Goal: Check status: Check status

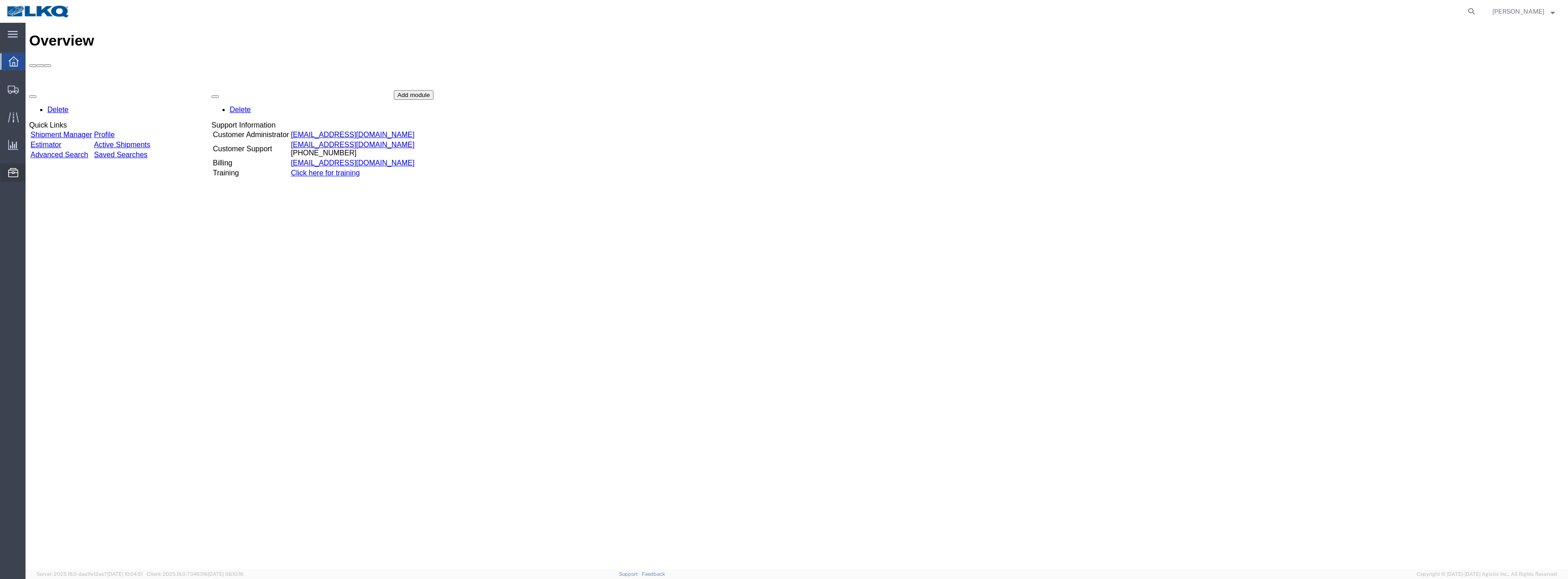
click at [9, 171] on icon at bounding box center [13, 172] width 10 height 9
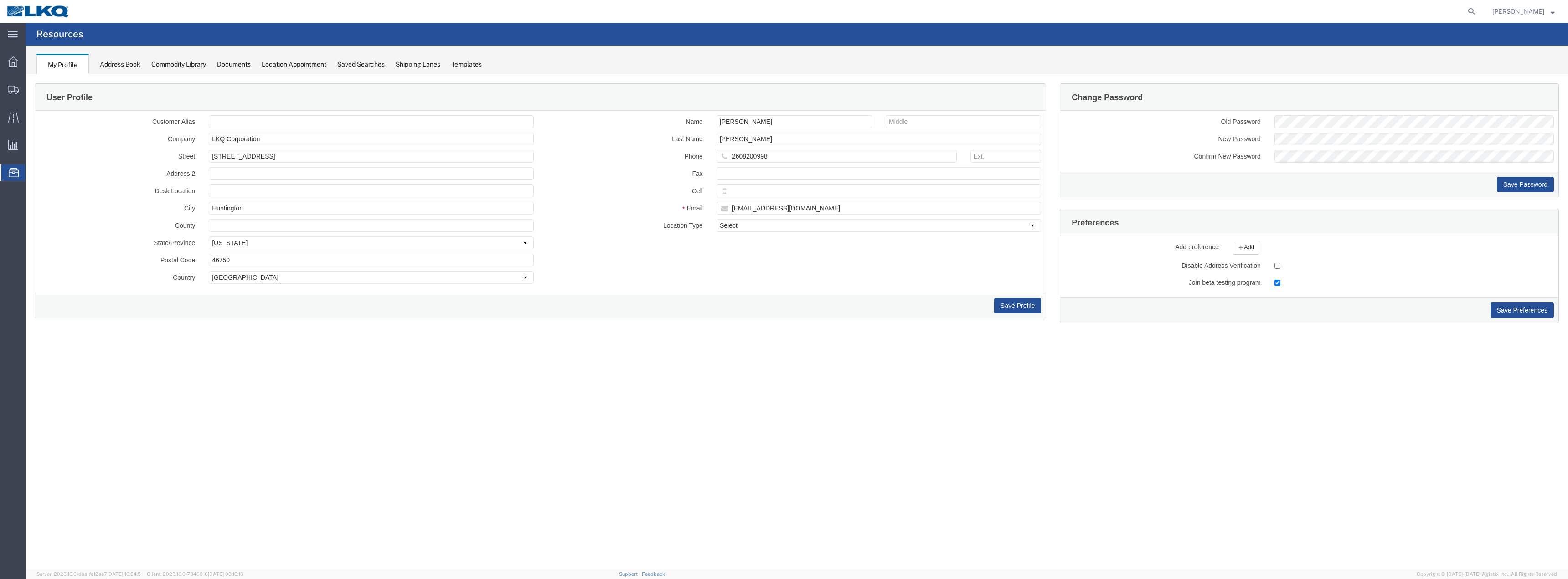
click at [0, 0] on span "Location Appointment" at bounding box center [0, 0] width 0 height 0
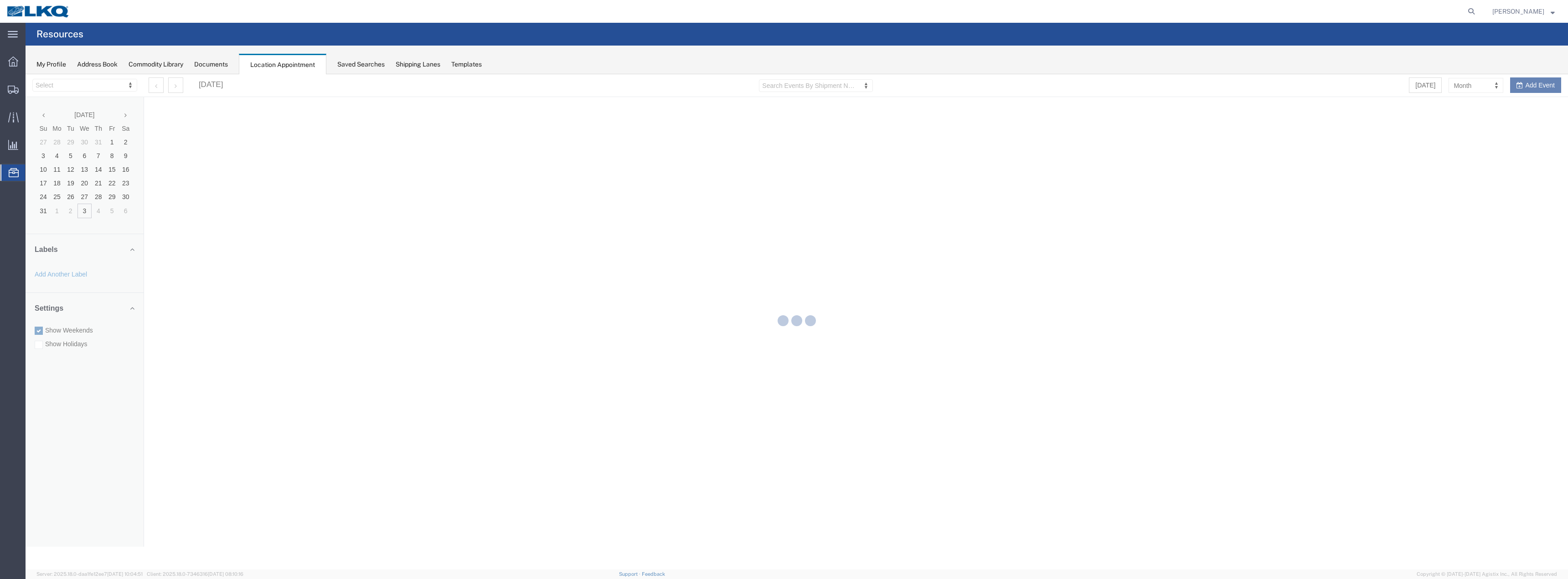
select select "28018"
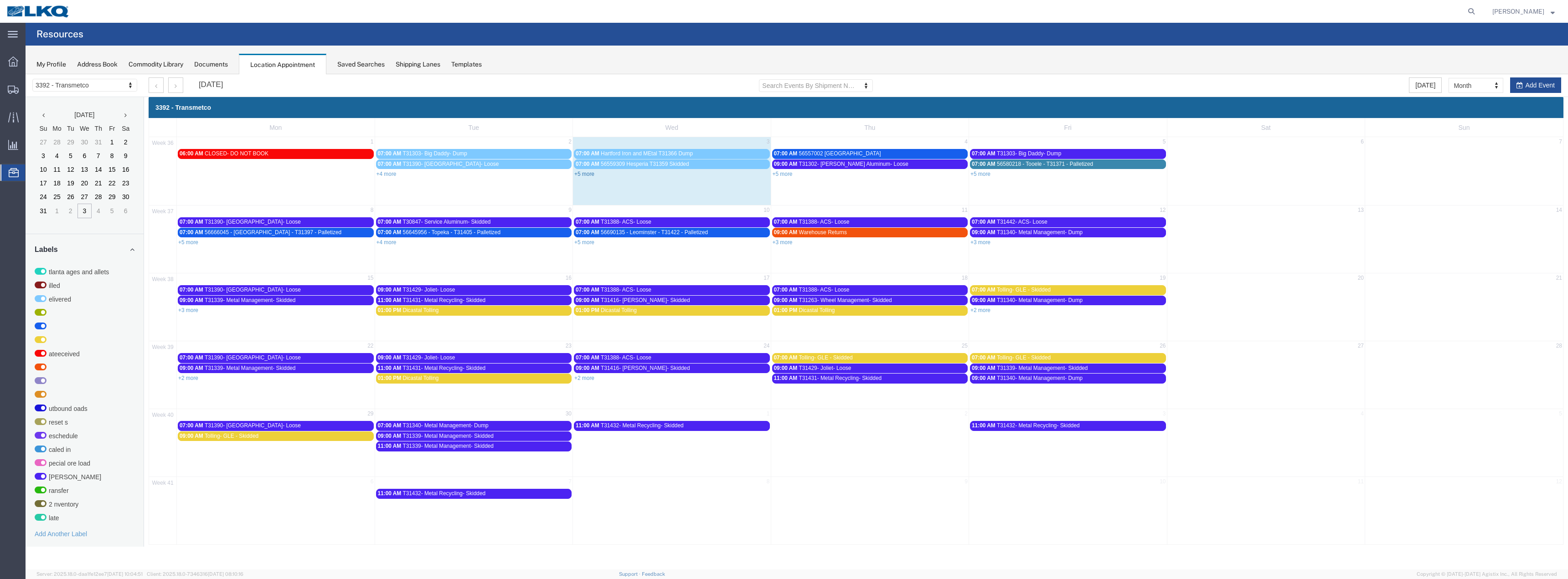
click at [587, 175] on link "+5 more" at bounding box center [584, 174] width 20 height 6
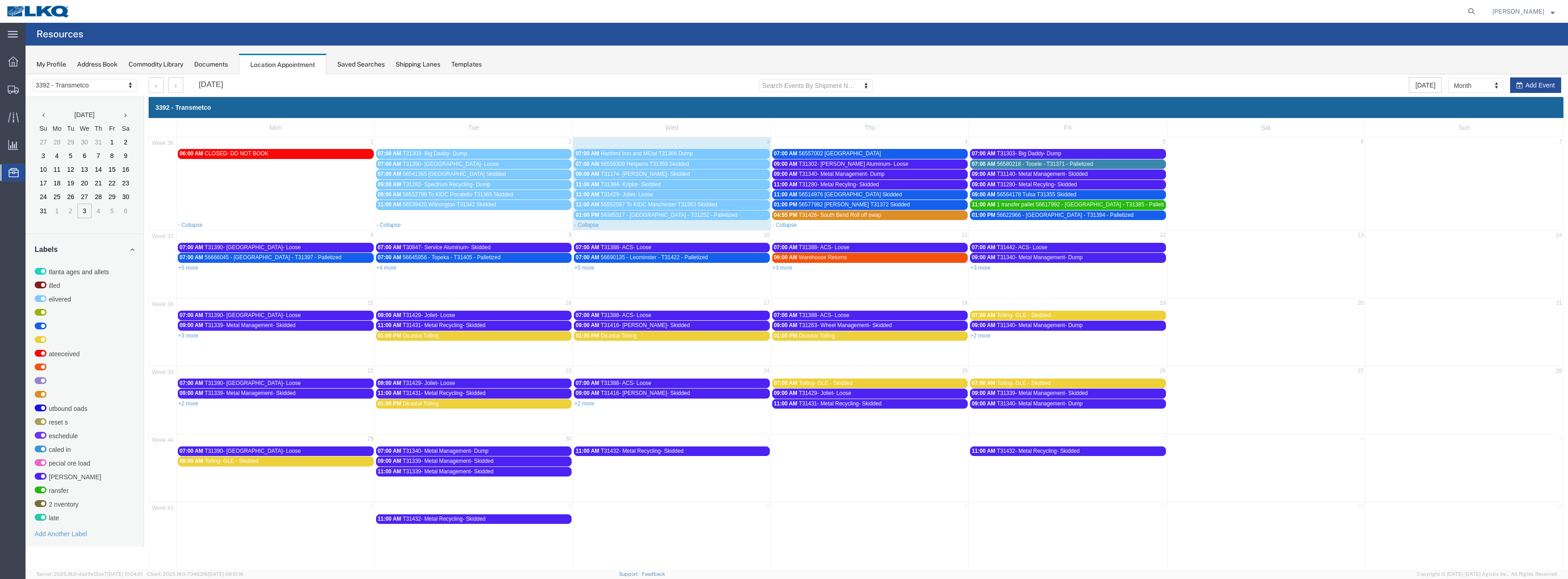
drag, startPoint x: 643, startPoint y: 202, endPoint x: 642, endPoint y: 209, distance: 7.1
click at [643, 202] on span "56552597 To KIDC Manchester T31363 Skidded" at bounding box center [659, 204] width 116 height 6
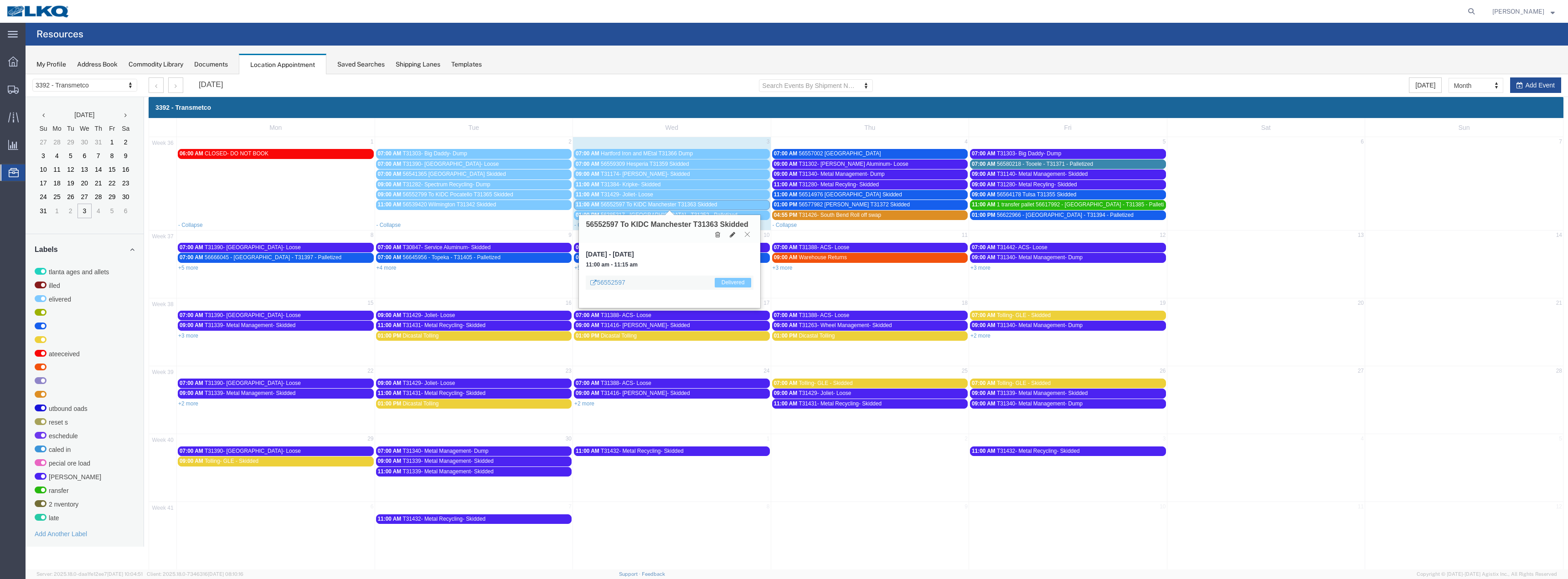
click at [747, 234] on icon at bounding box center [747, 234] width 5 height 5
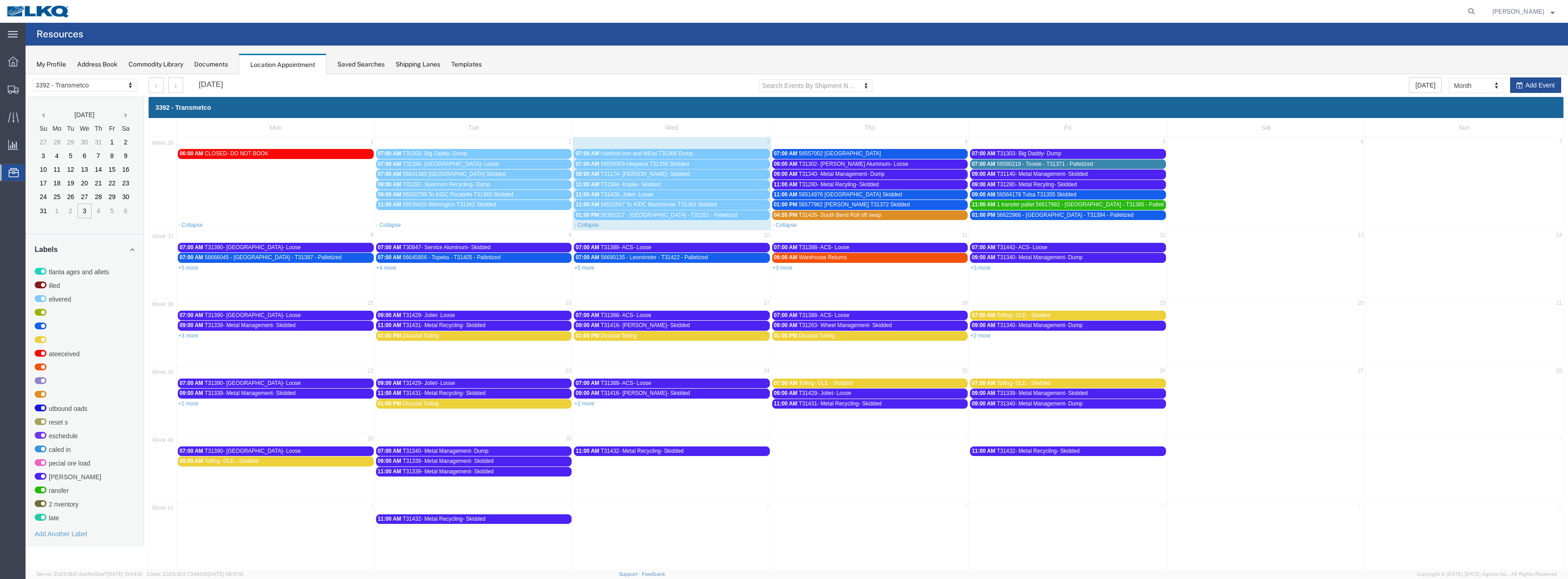
click at [656, 215] on span "56385317 - [GEOGRAPHIC_DATA] - T31252 - Palletized" at bounding box center [669, 215] width 137 height 6
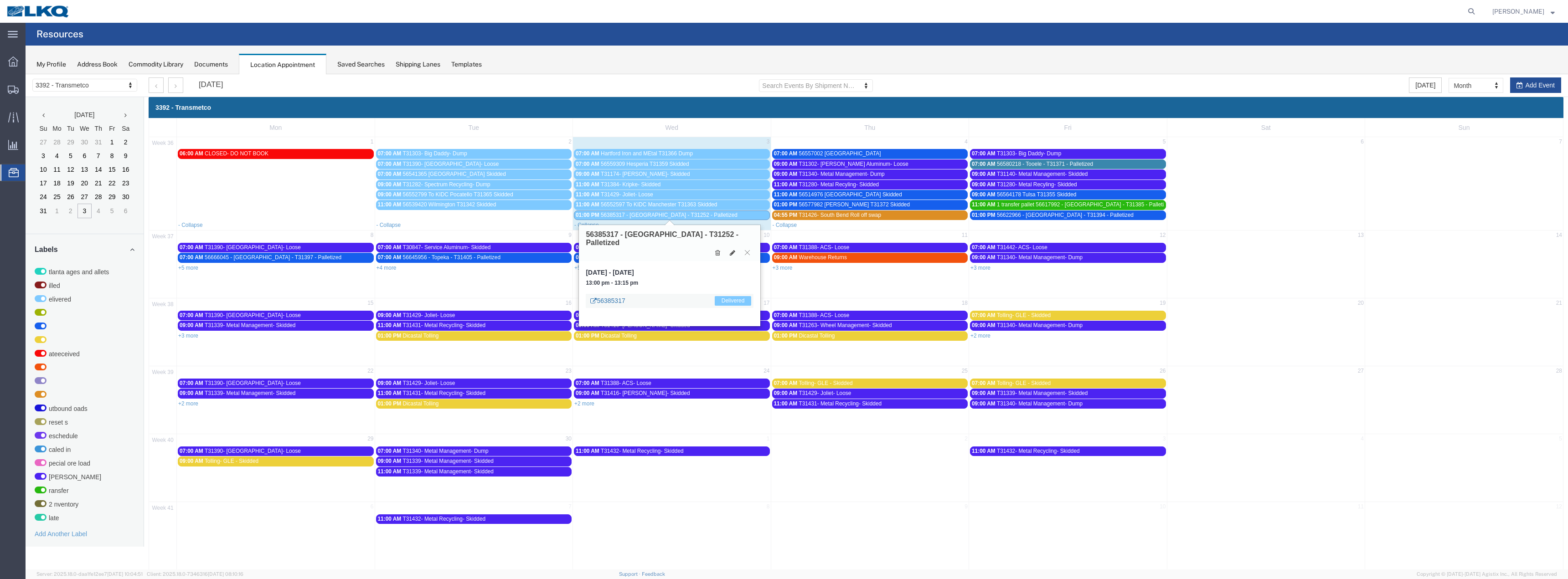
click at [618, 296] on link "56385317" at bounding box center [607, 300] width 35 height 9
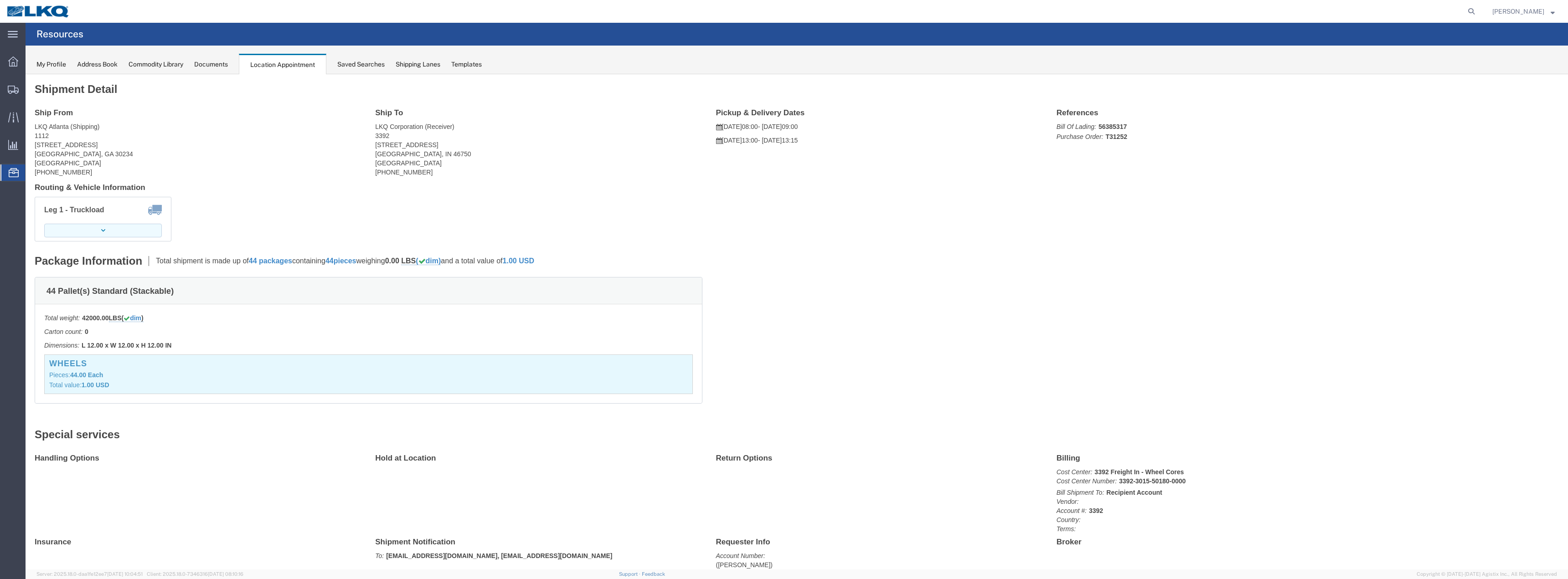
click button "button"
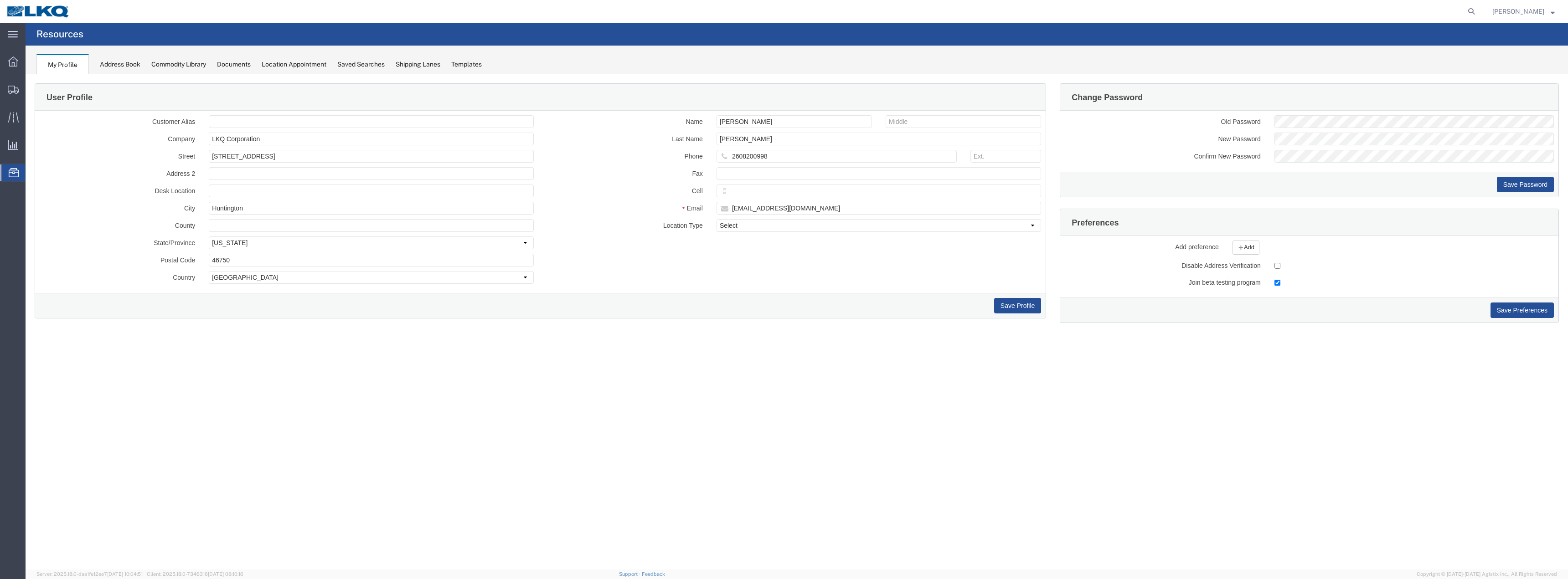
click at [0, 0] on span "Location Appointment" at bounding box center [0, 0] width 0 height 0
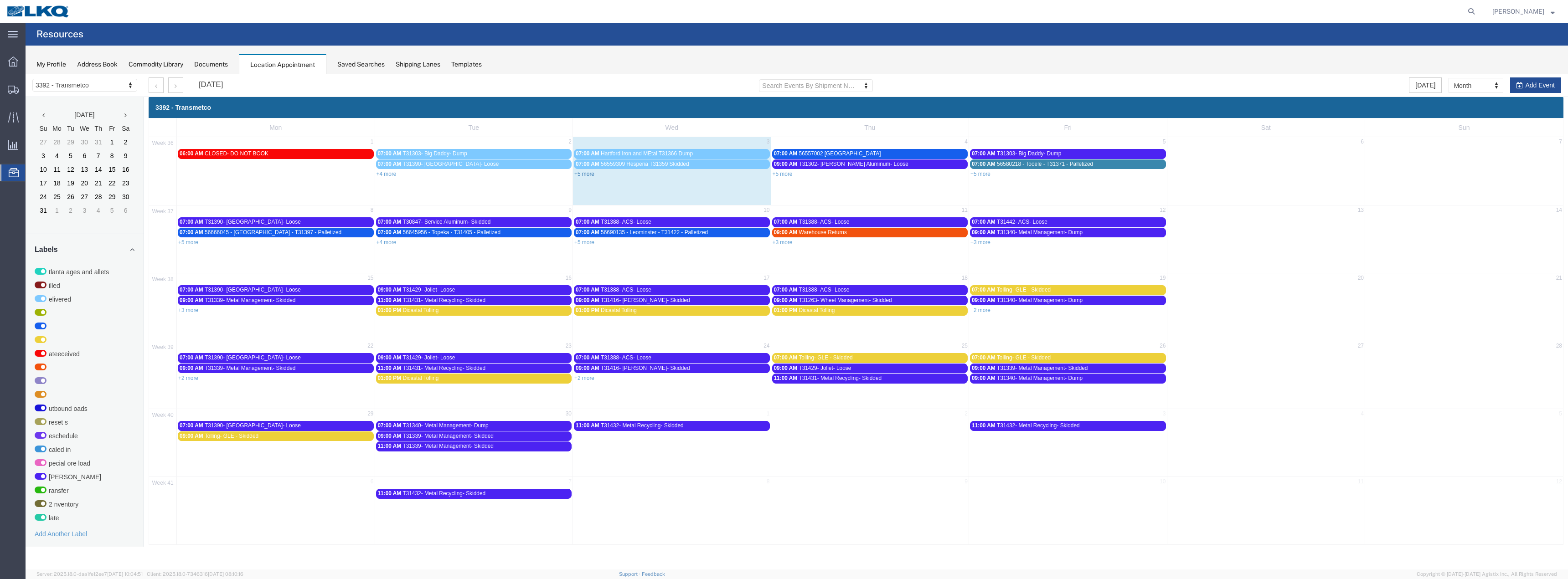
click at [584, 175] on link "+5 more" at bounding box center [584, 174] width 20 height 6
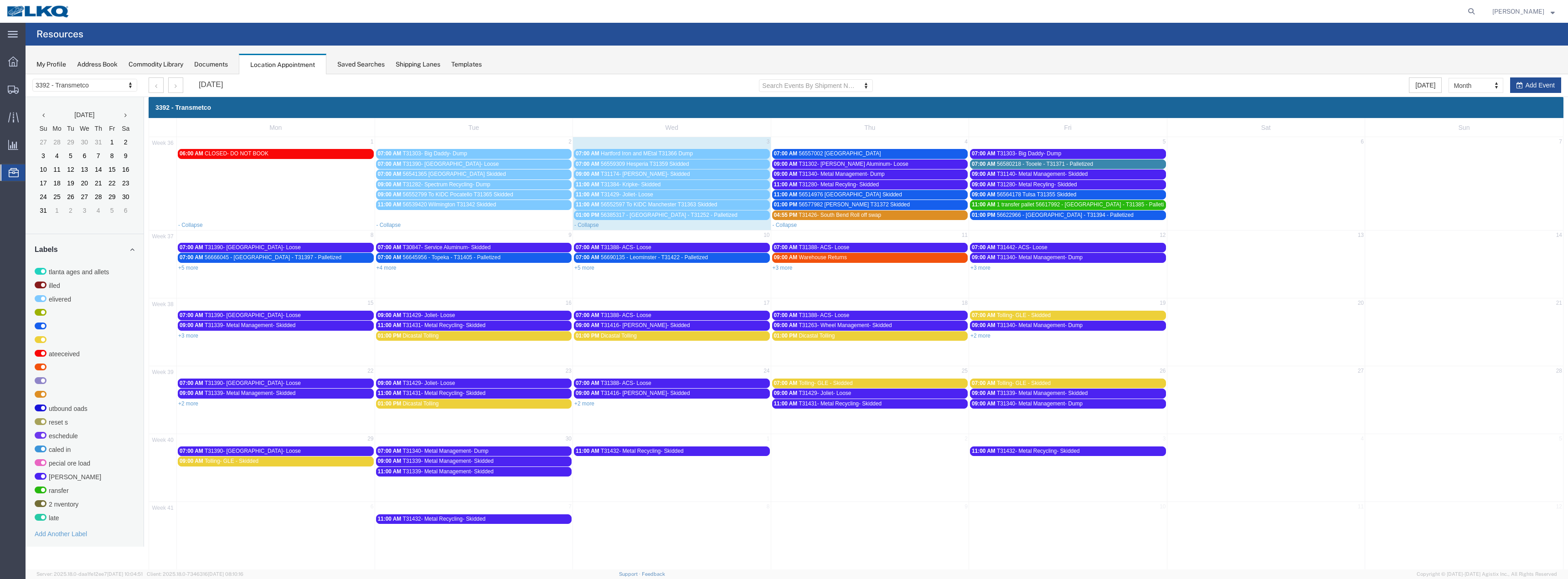
click at [438, 173] on span "56541365 [GEOGRAPHIC_DATA] Skidded" at bounding box center [454, 174] width 103 height 6
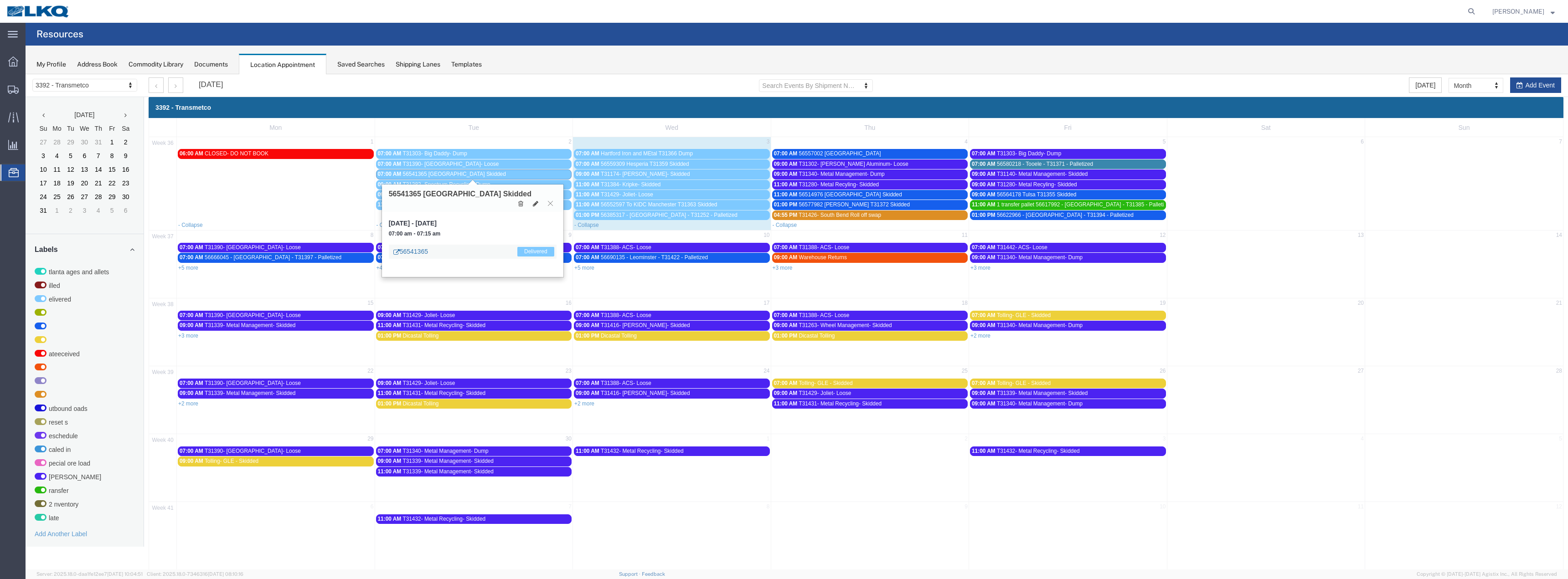
click at [418, 253] on link "56541365" at bounding box center [410, 251] width 35 height 9
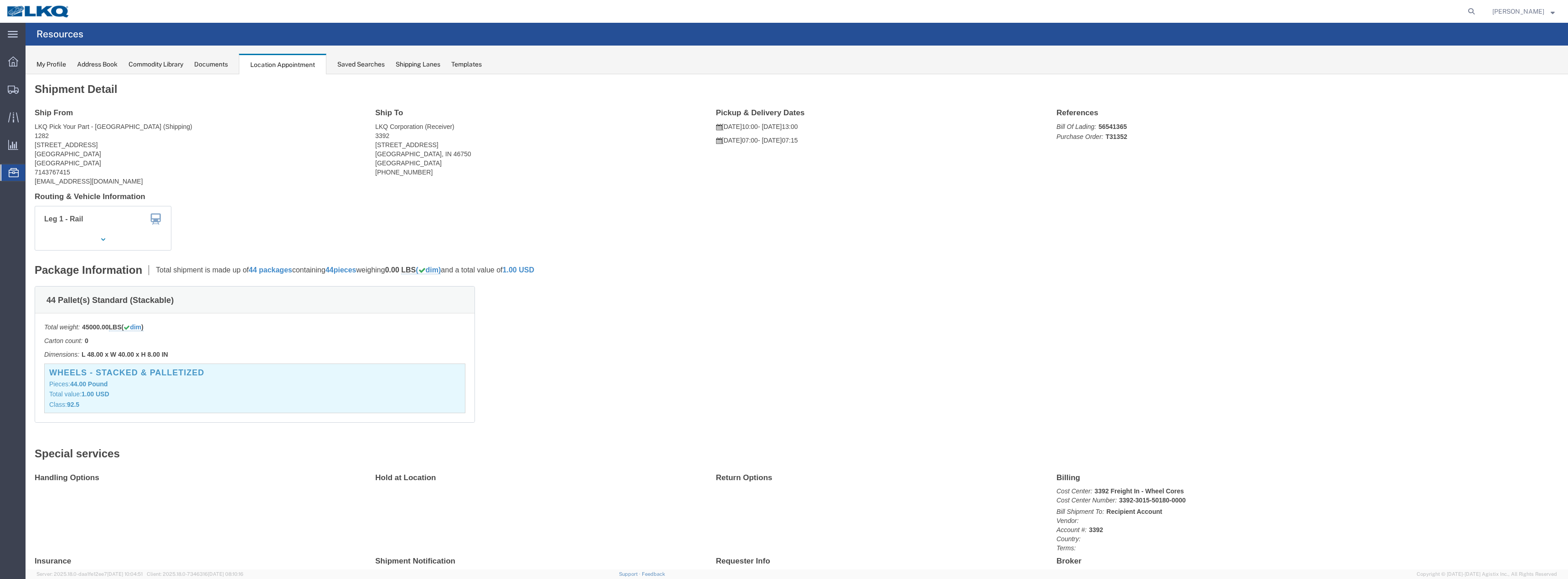
click at [158, 64] on div "Commodity Library" at bounding box center [156, 64] width 55 height 10
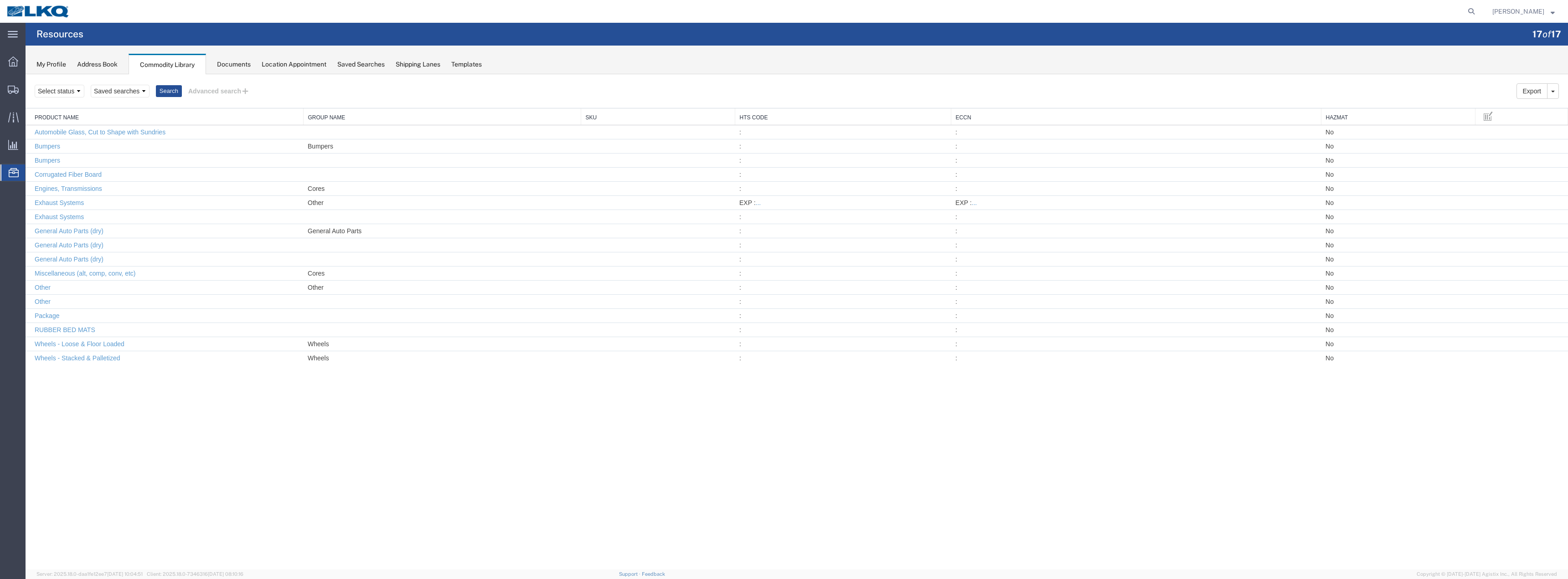
click at [102, 67] on div "Address Book" at bounding box center [97, 64] width 41 height 10
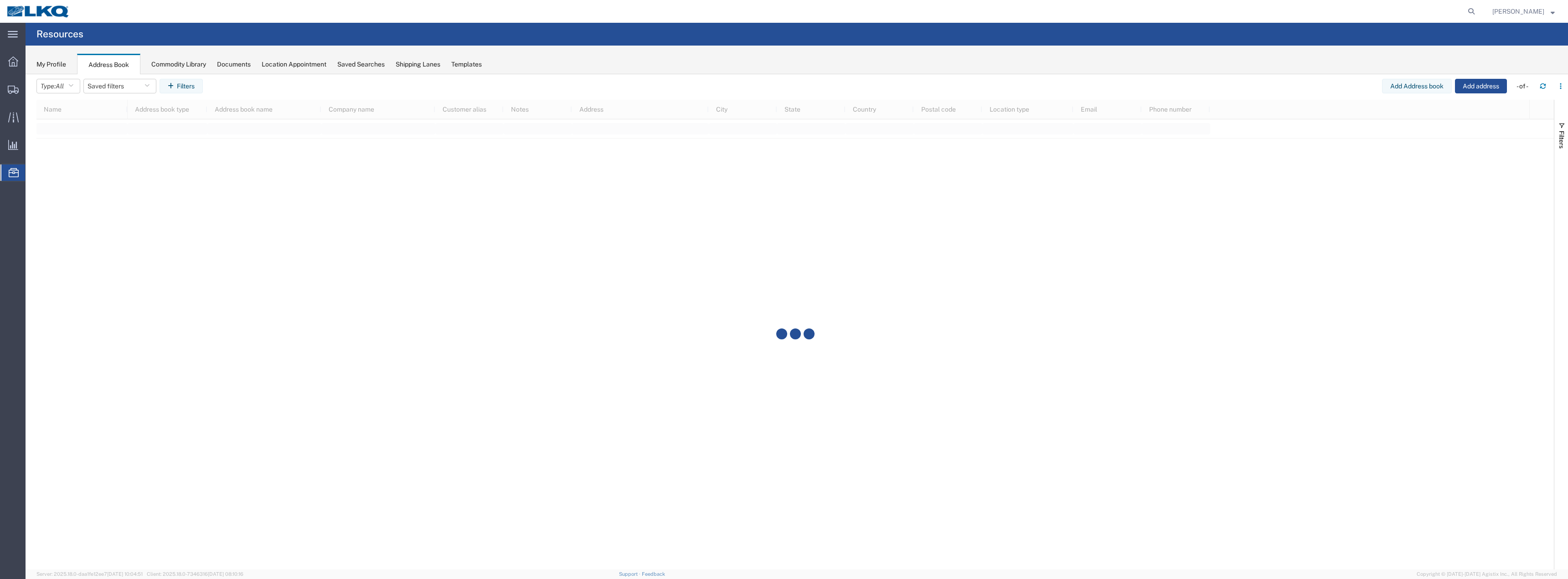
click at [55, 65] on div "My Profile" at bounding box center [51, 64] width 30 height 10
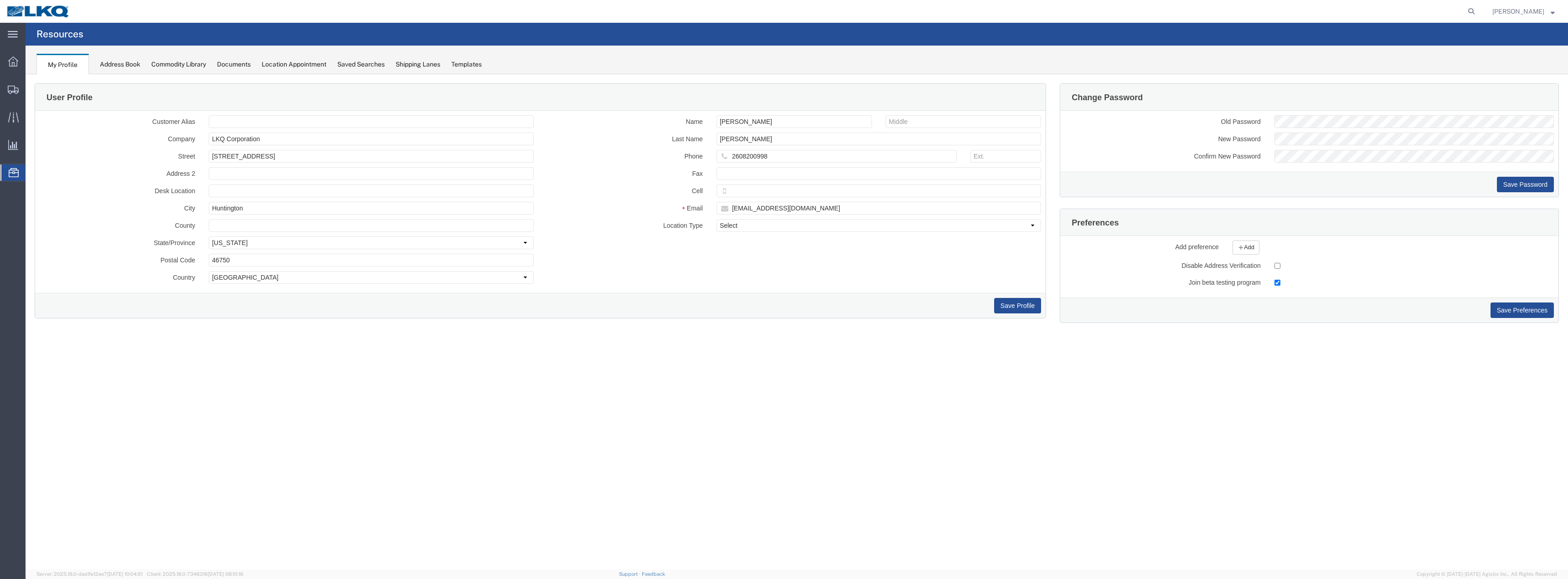
click at [296, 64] on div "Location Appointment" at bounding box center [294, 64] width 65 height 10
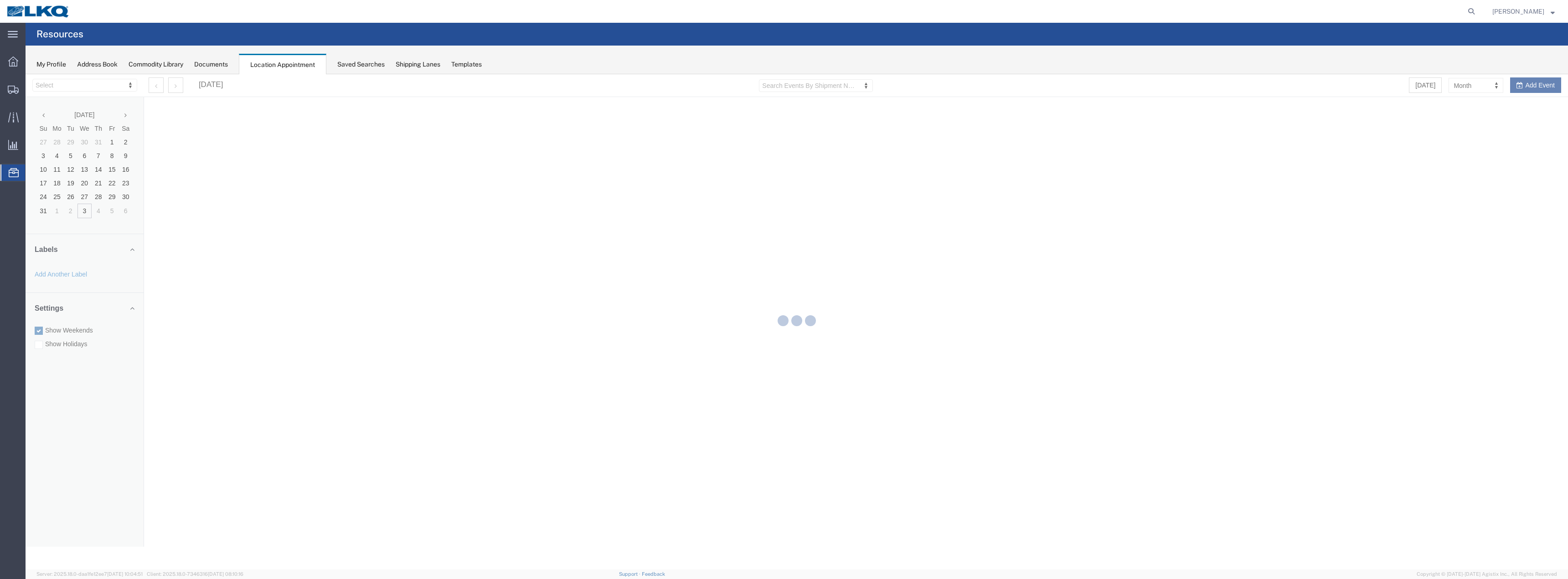
select select "28018"
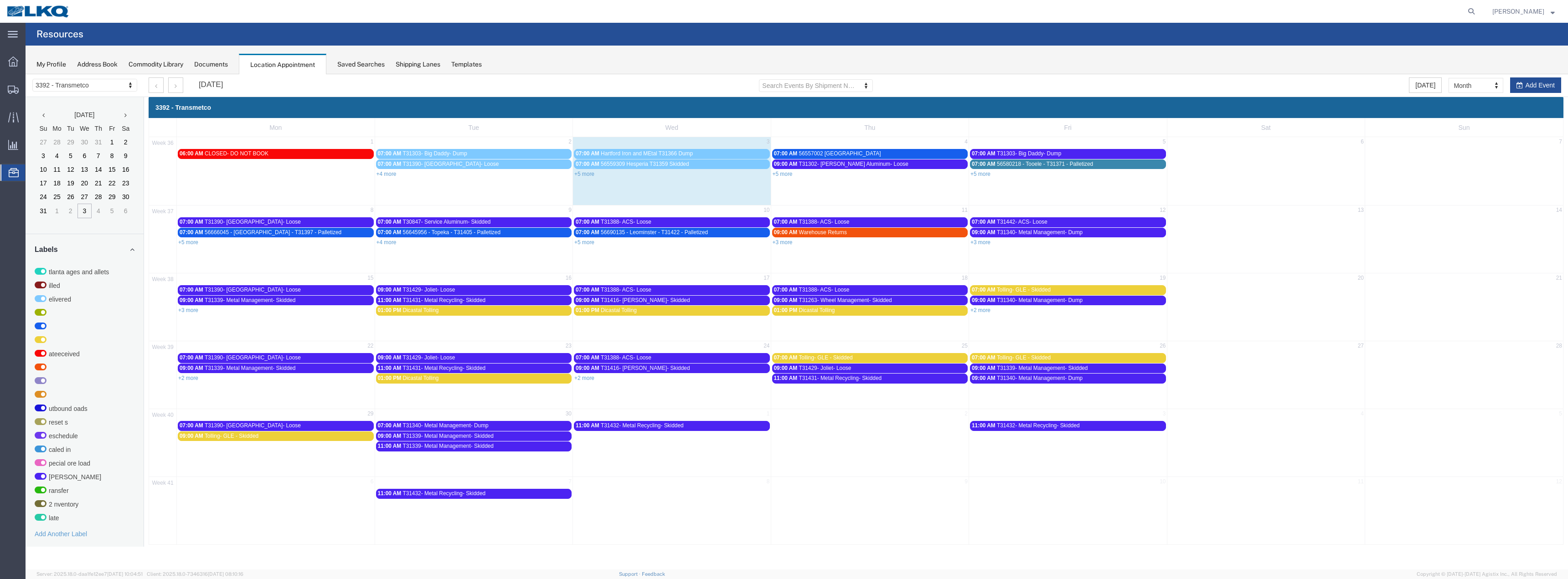
drag, startPoint x: 579, startPoint y: 173, endPoint x: 614, endPoint y: 178, distance: 35.4
click at [579, 173] on link "+5 more" at bounding box center [584, 174] width 20 height 6
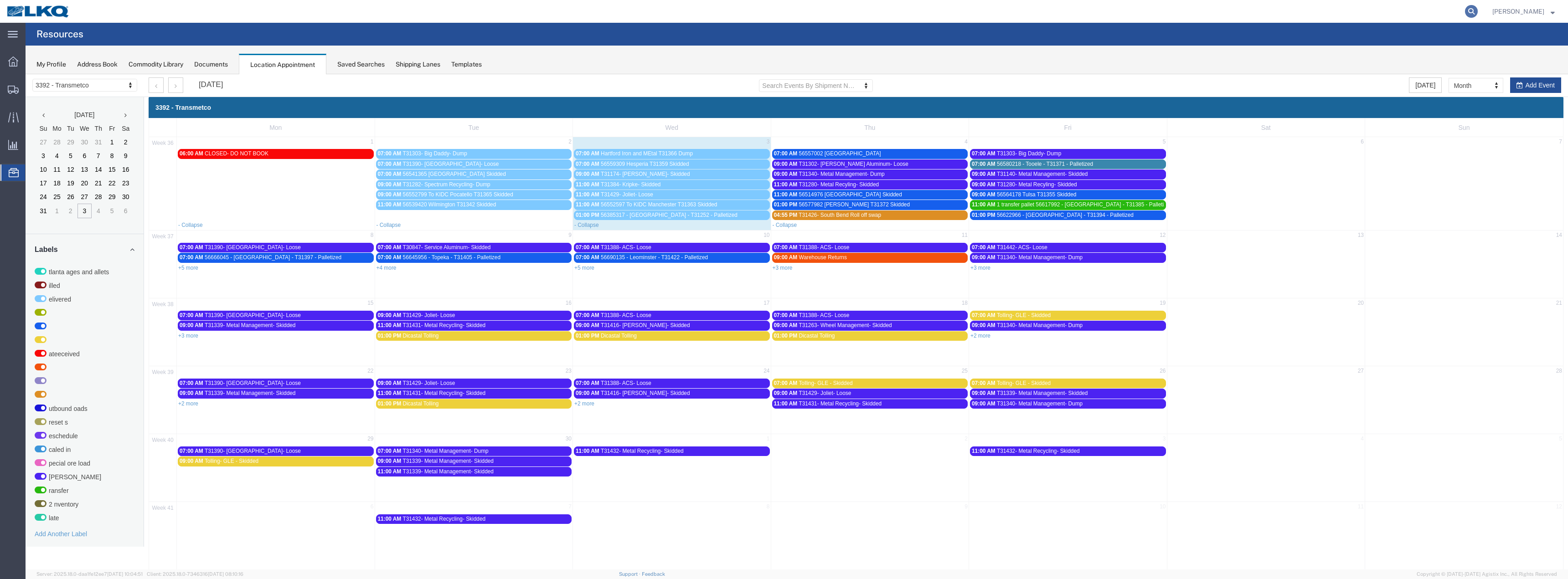
click at [1465, 9] on icon at bounding box center [1471, 11] width 13 height 13
click at [1306, 13] on input "search" at bounding box center [1326, 12] width 277 height 22
type input "56385317"
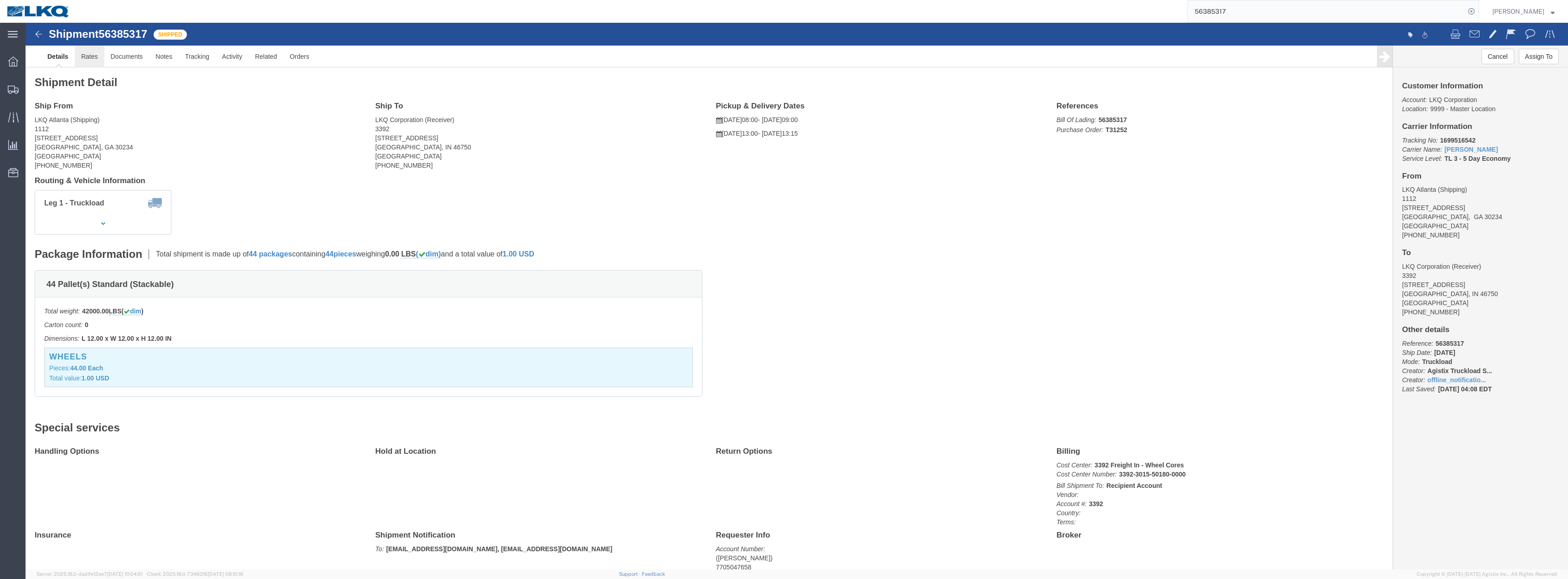
click link "Rates"
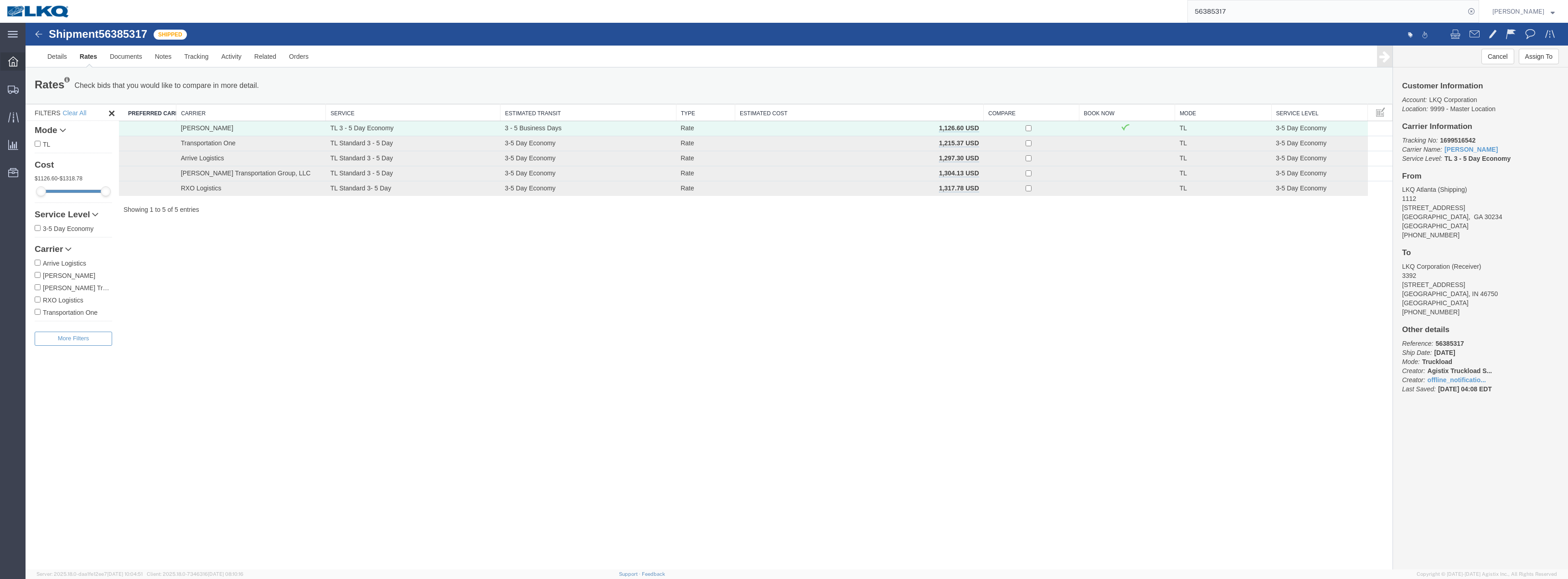
click at [6, 55] on div at bounding box center [13, 61] width 26 height 18
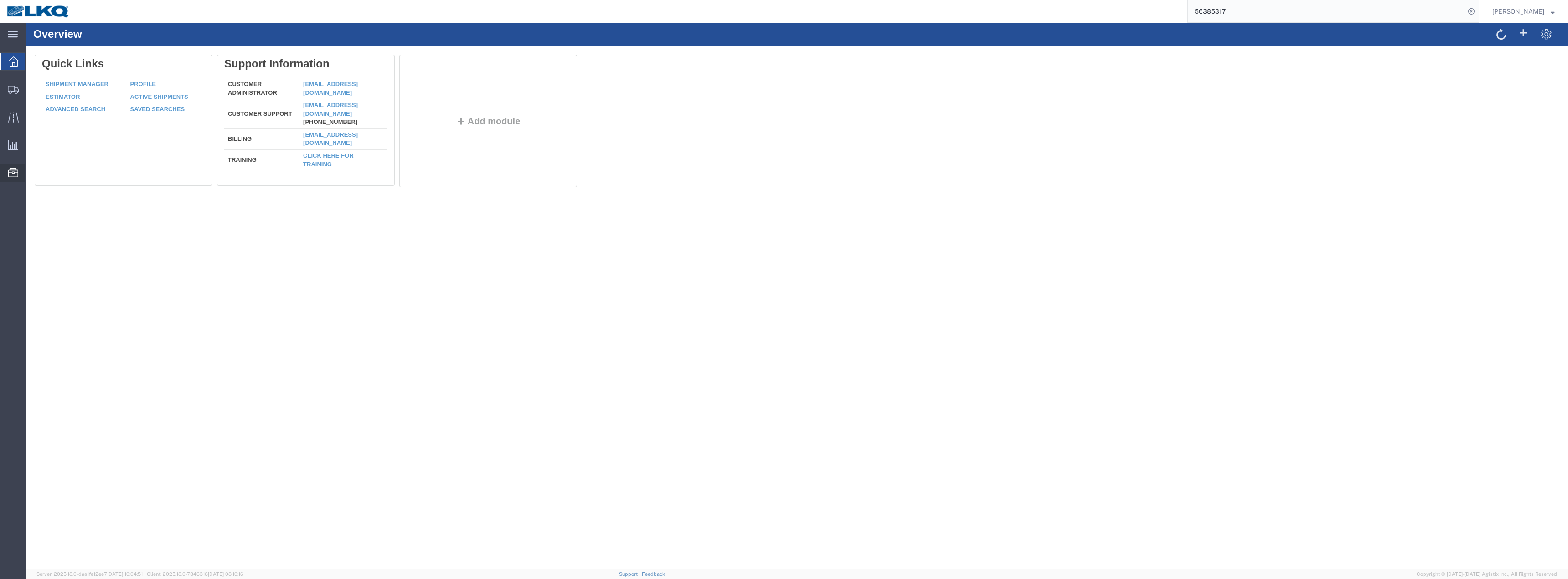
click at [0, 0] on span "Location Appointment" at bounding box center [0, 0] width 0 height 0
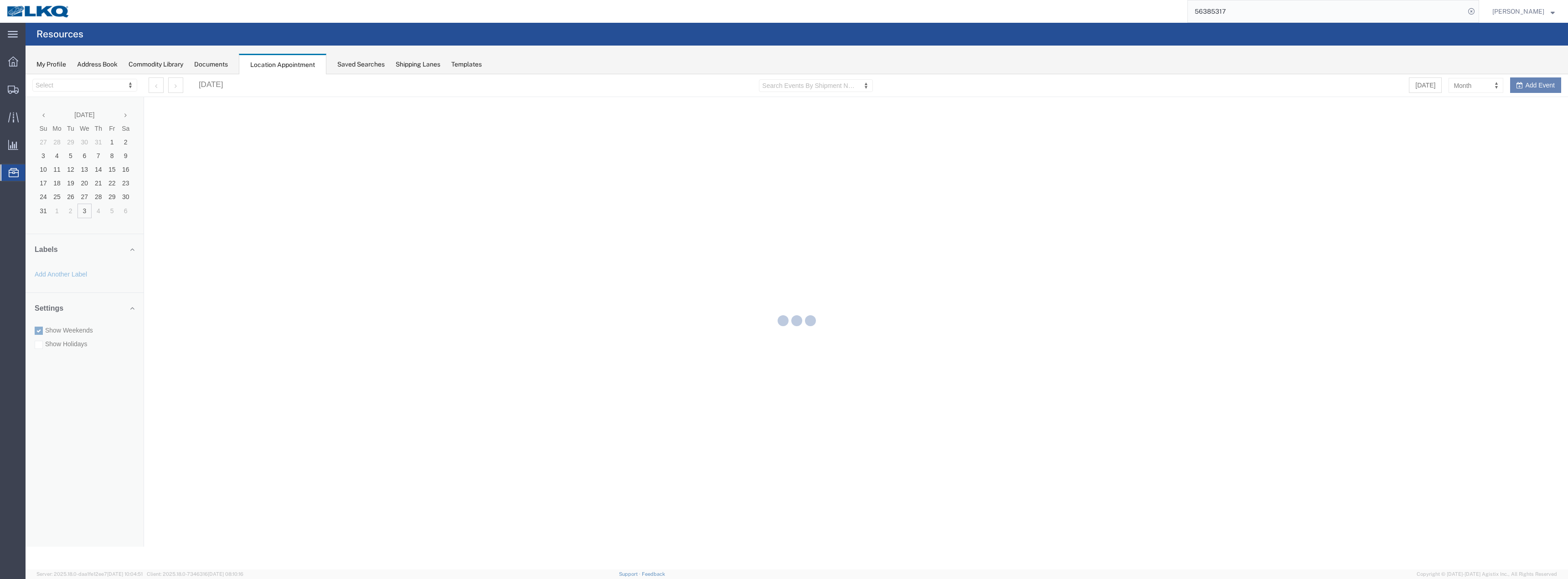
select select "28018"
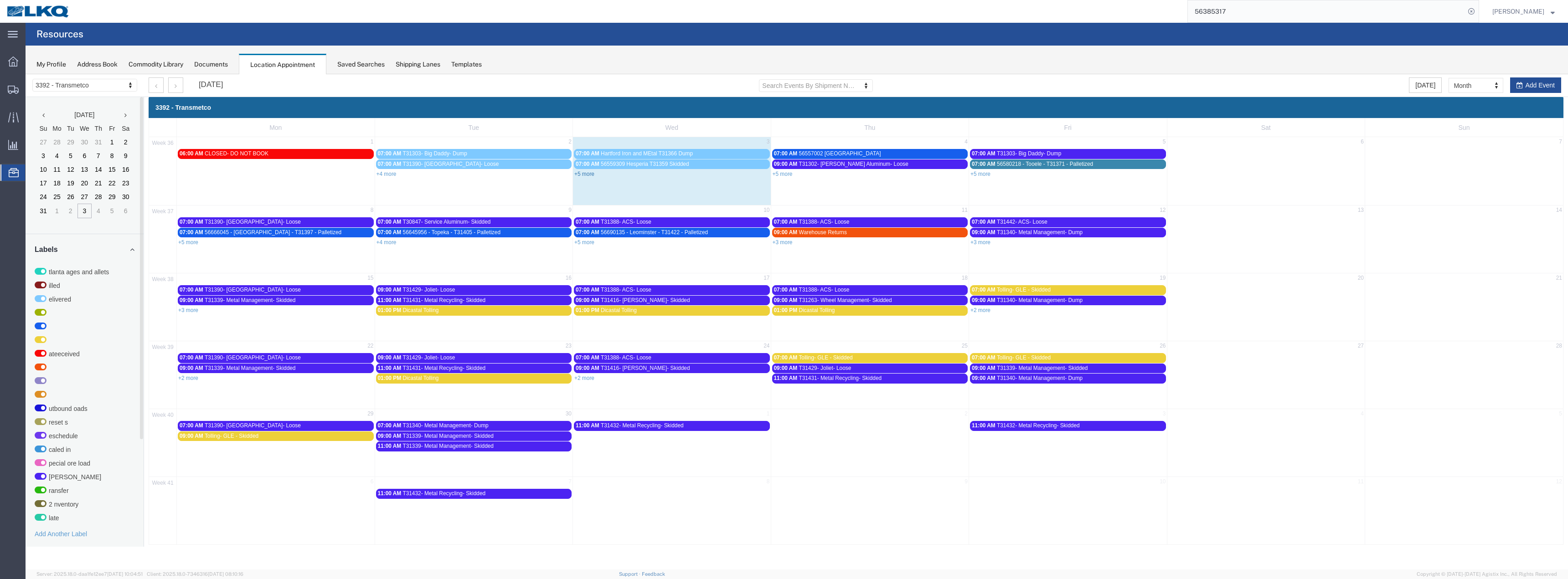
click at [581, 175] on link "+5 more" at bounding box center [584, 174] width 20 height 6
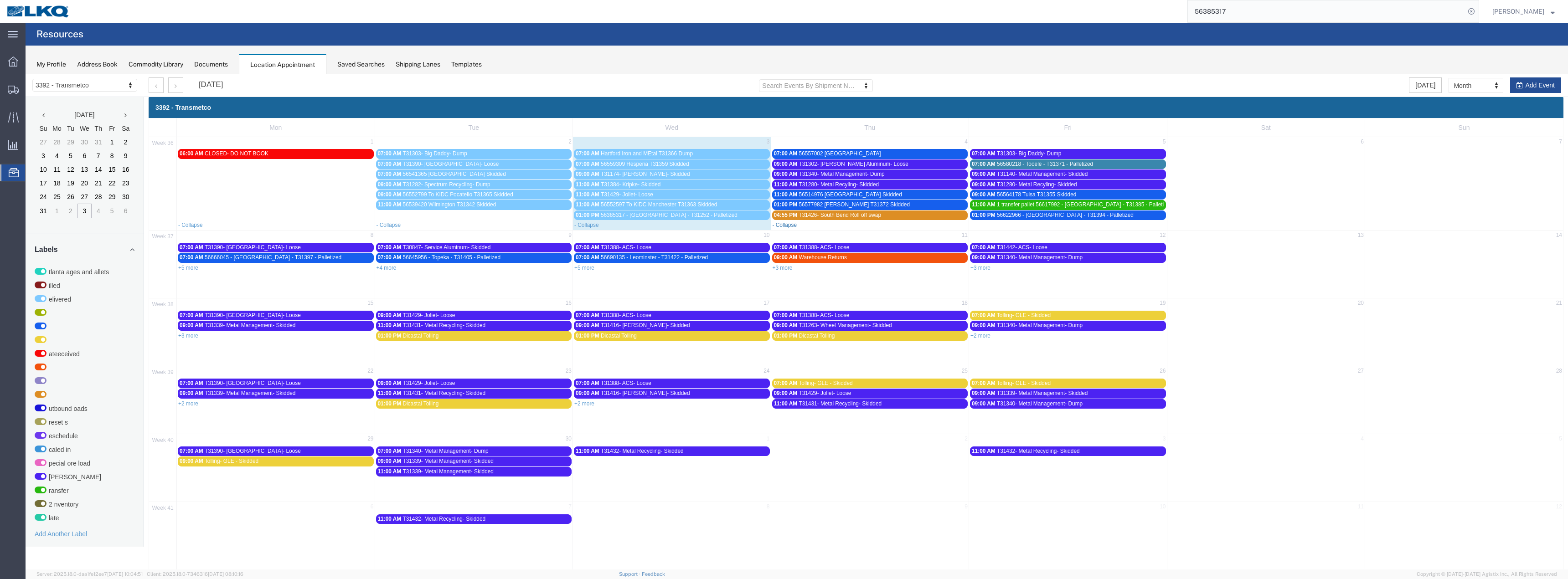
click at [783, 226] on link "- Collapse" at bounding box center [785, 225] width 24 height 6
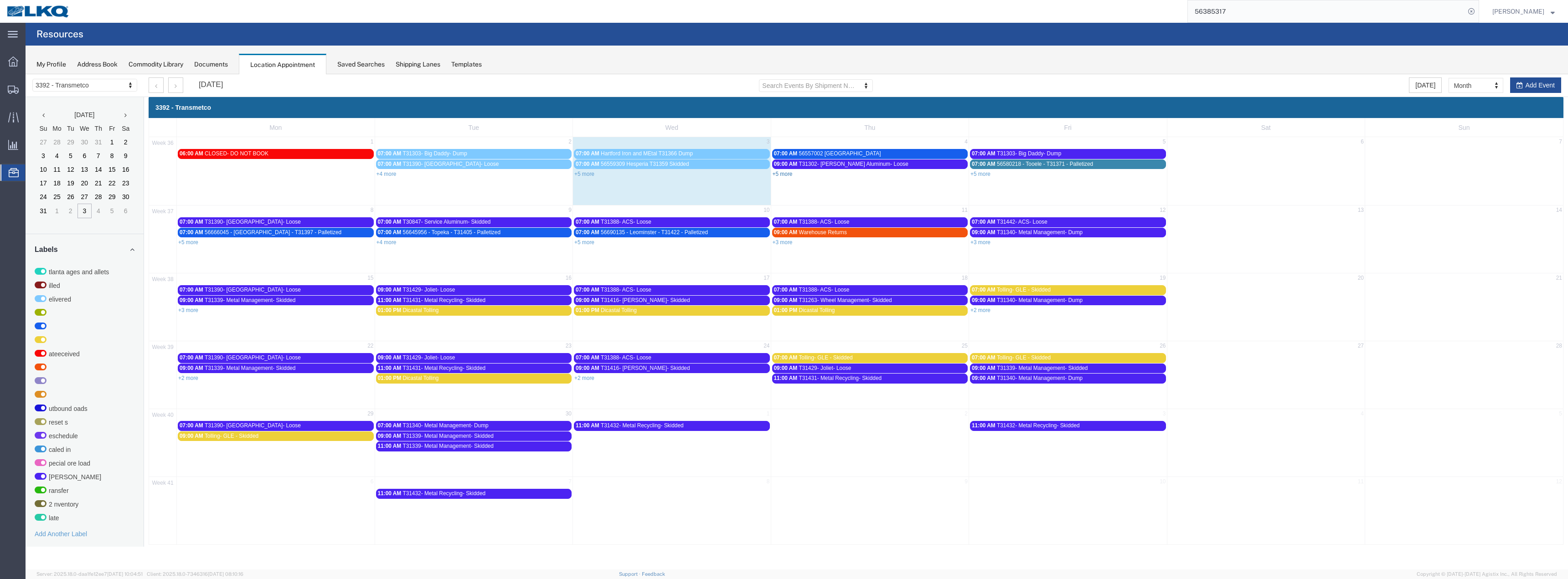
click at [782, 175] on link "+5 more" at bounding box center [782, 174] width 20 height 6
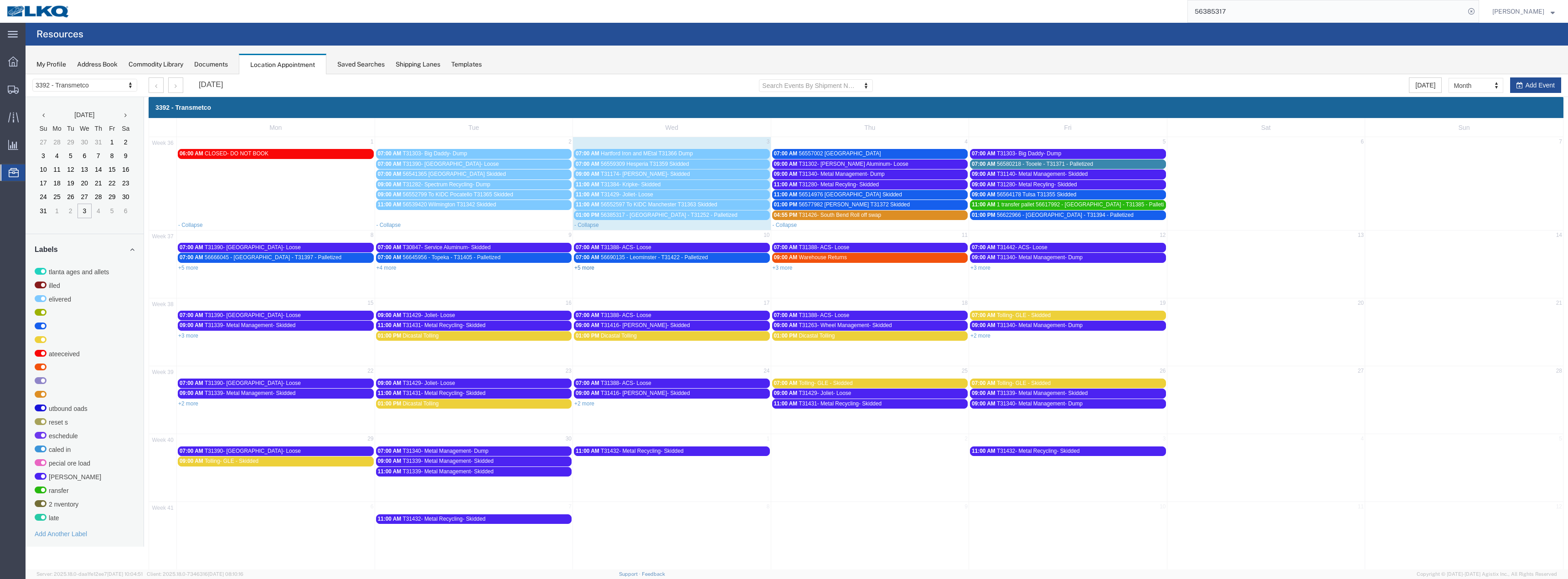
click at [582, 267] on link "+5 more" at bounding box center [584, 268] width 20 height 6
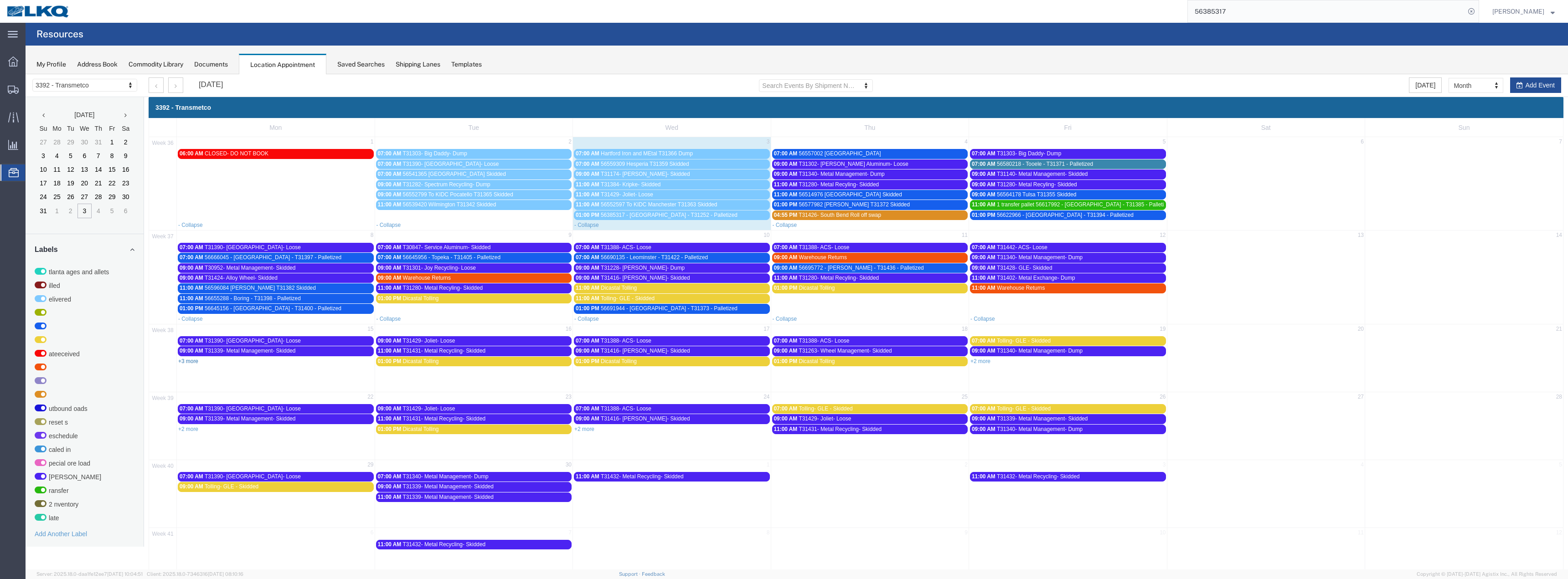
click at [186, 360] on link "+3 more" at bounding box center [188, 361] width 20 height 6
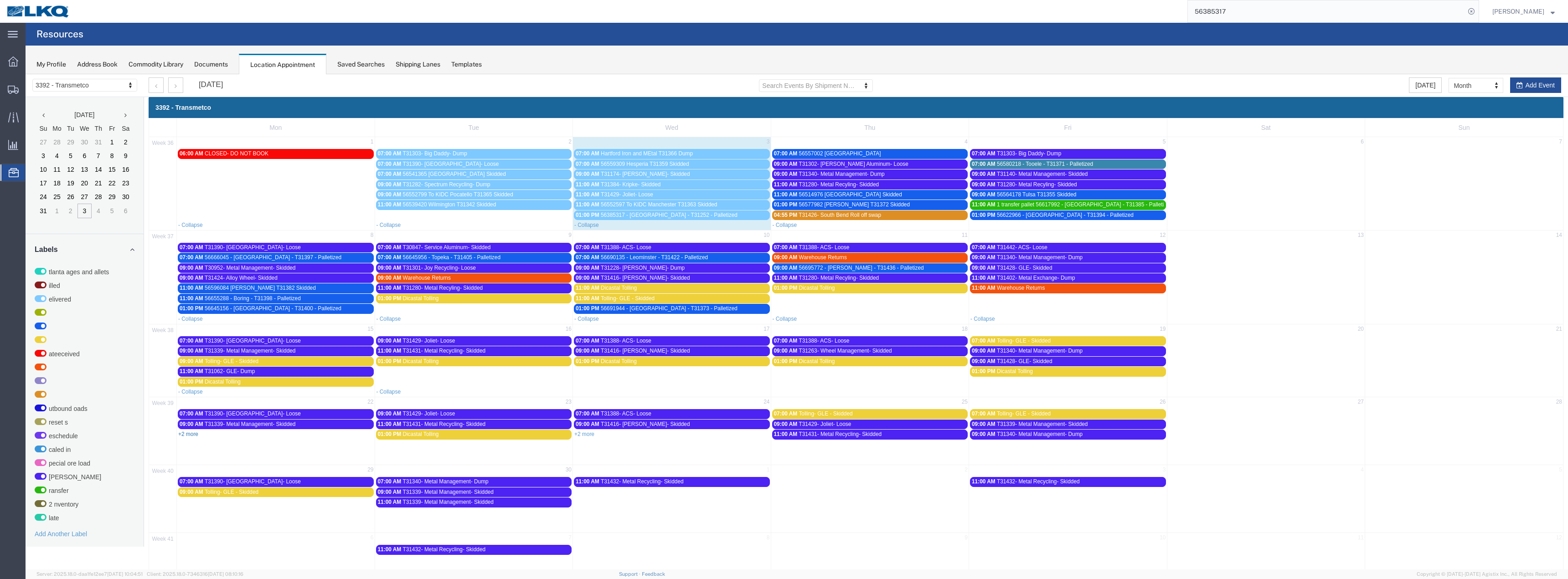
click at [187, 434] on link "+2 more" at bounding box center [188, 434] width 20 height 6
